Goal: Unclear: Browse casually

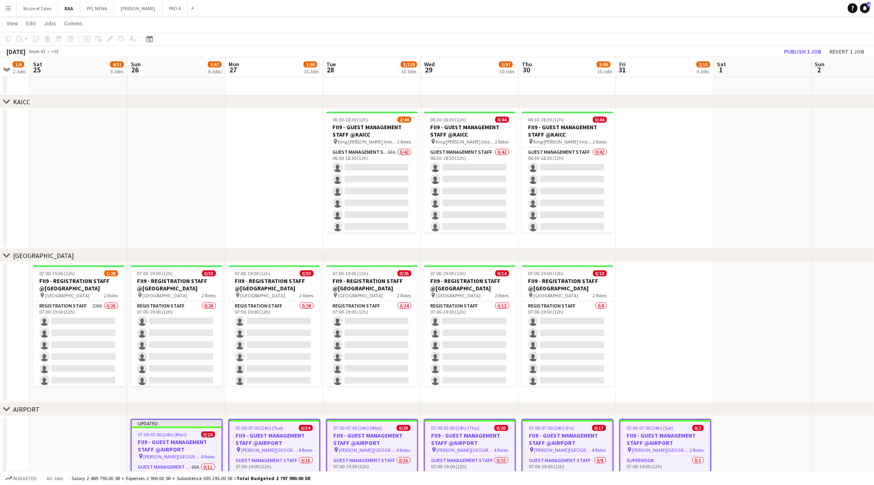
scroll to position [258, 0]
